Goal: Task Accomplishment & Management: Manage account settings

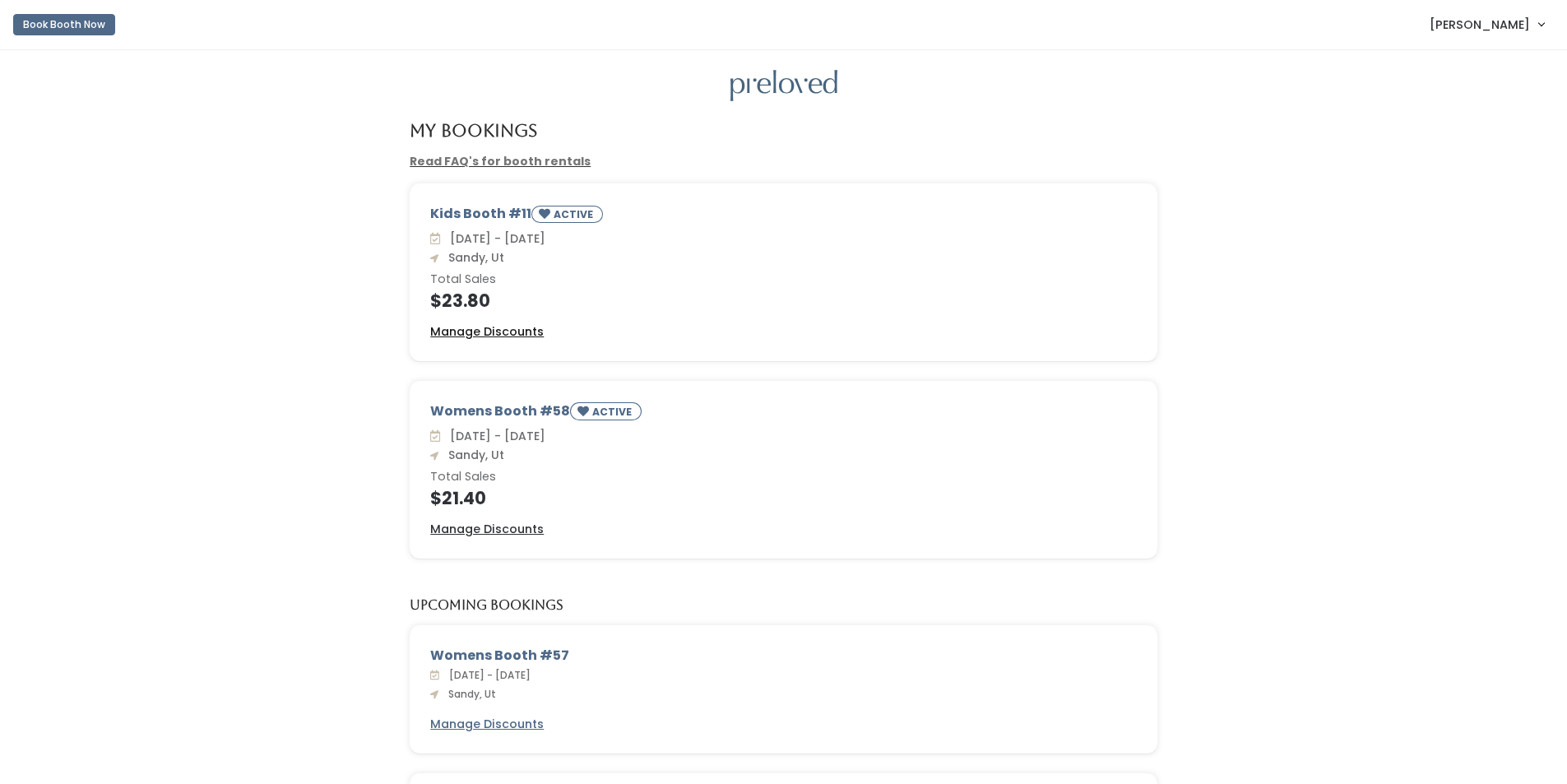
click at [447, 332] on u "Manage Discounts" at bounding box center [487, 331] width 114 height 16
click at [454, 330] on u "Manage Discounts" at bounding box center [487, 331] width 114 height 16
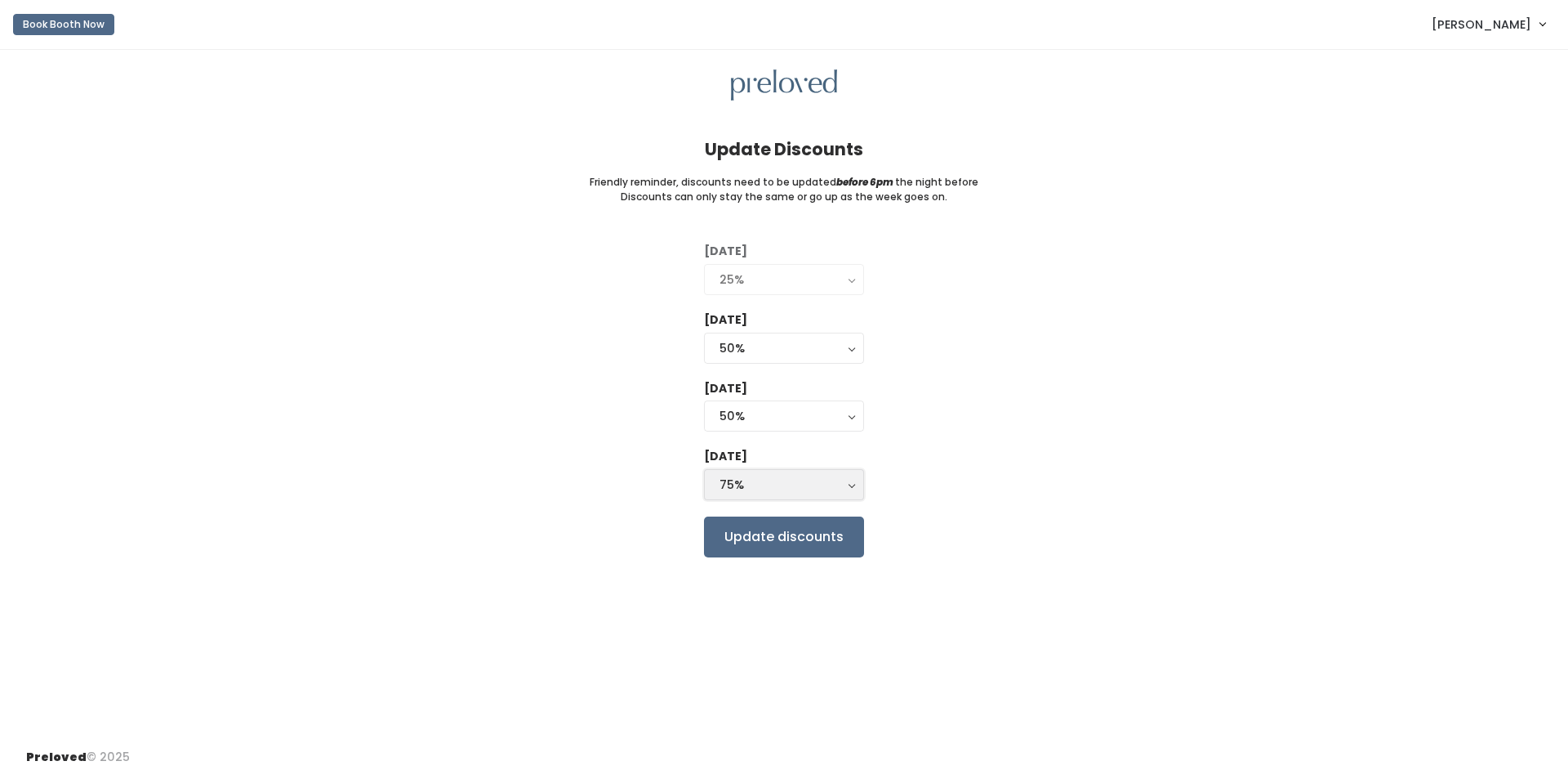
click at [751, 484] on div "75%" at bounding box center [784, 484] width 129 height 18
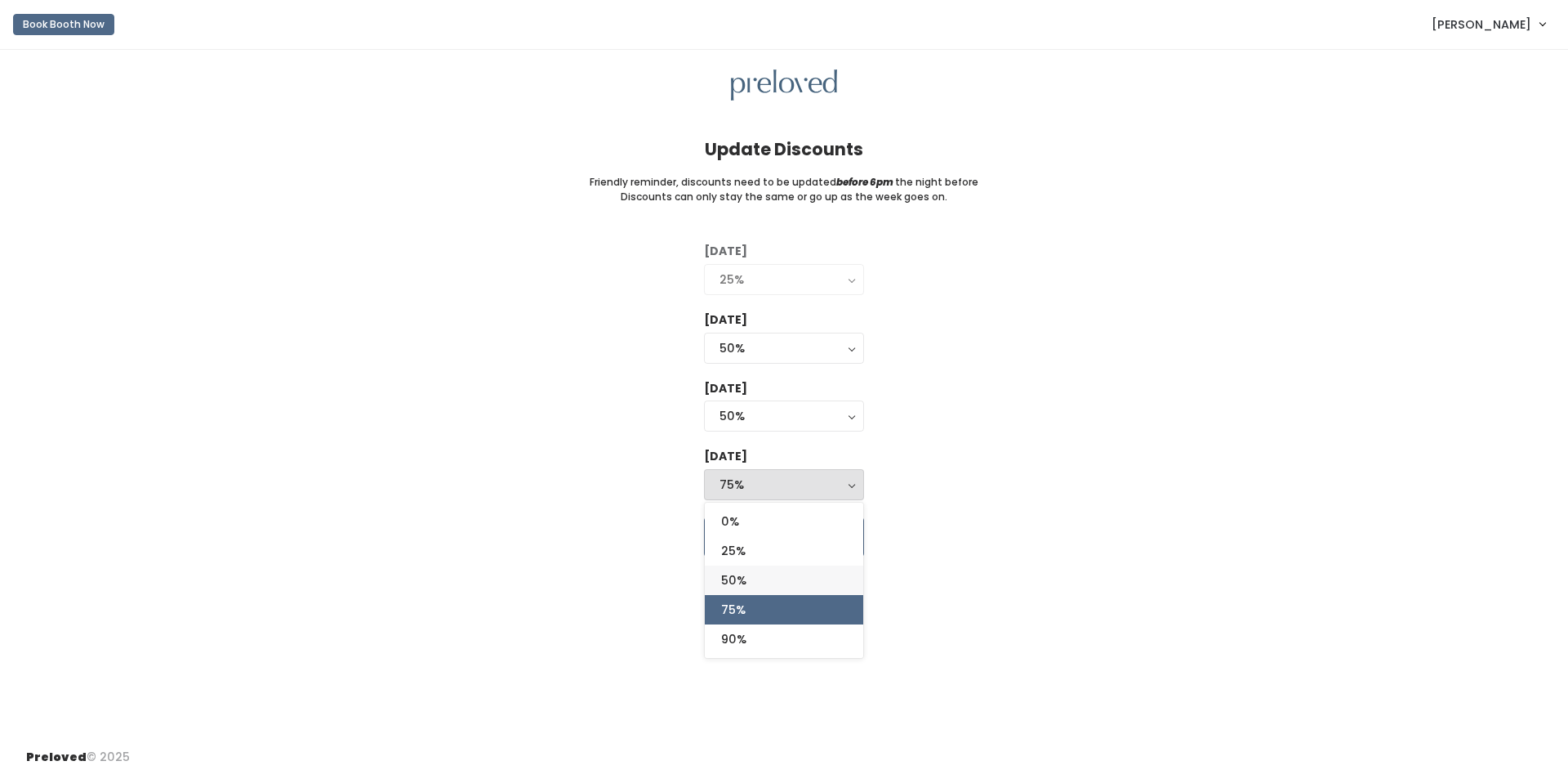
click at [753, 573] on link "50%" at bounding box center [784, 580] width 158 height 29
select select "50%"
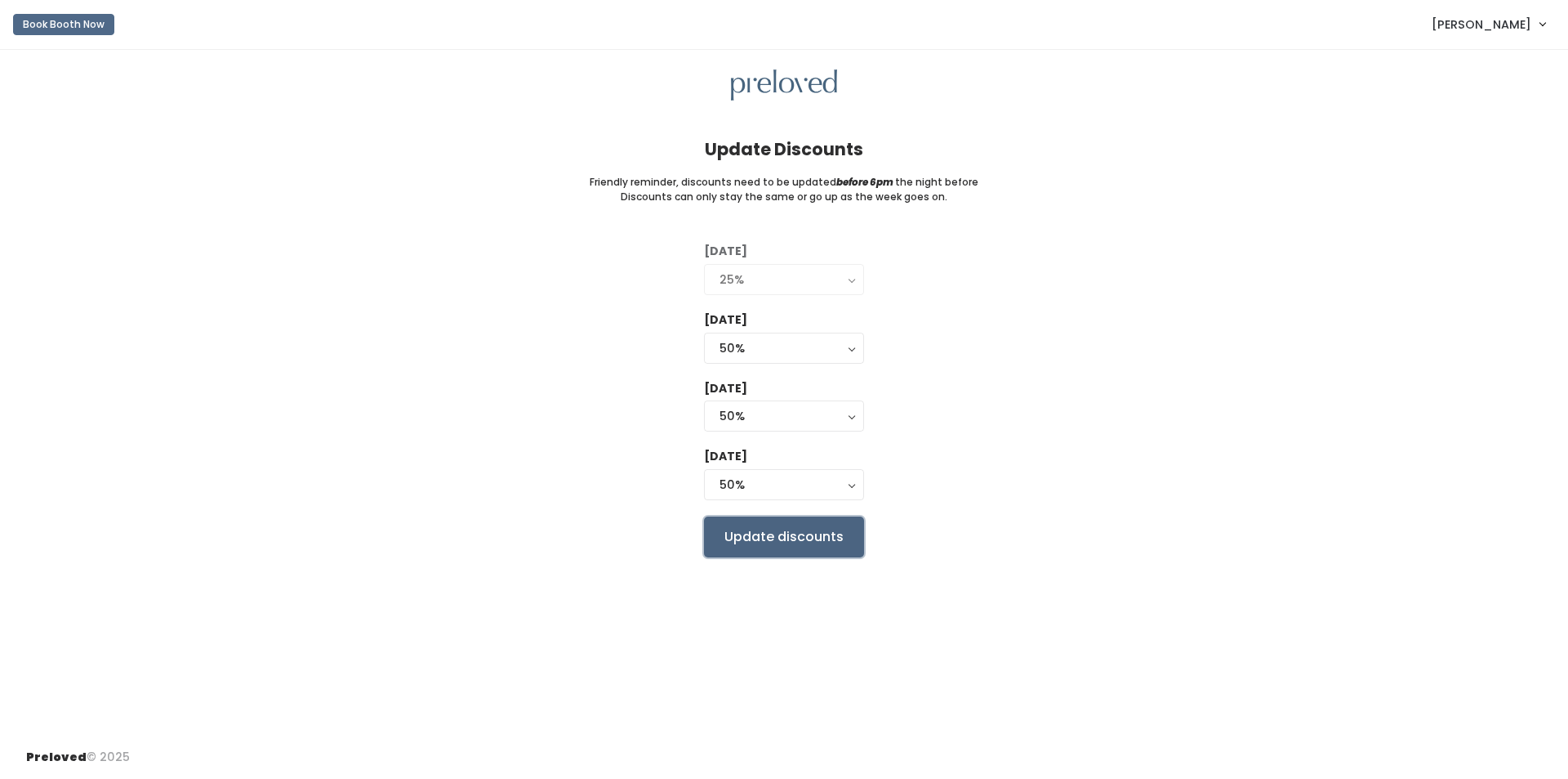
click at [768, 538] on input "Update discounts" at bounding box center [784, 537] width 160 height 41
